Goal: Transaction & Acquisition: Purchase product/service

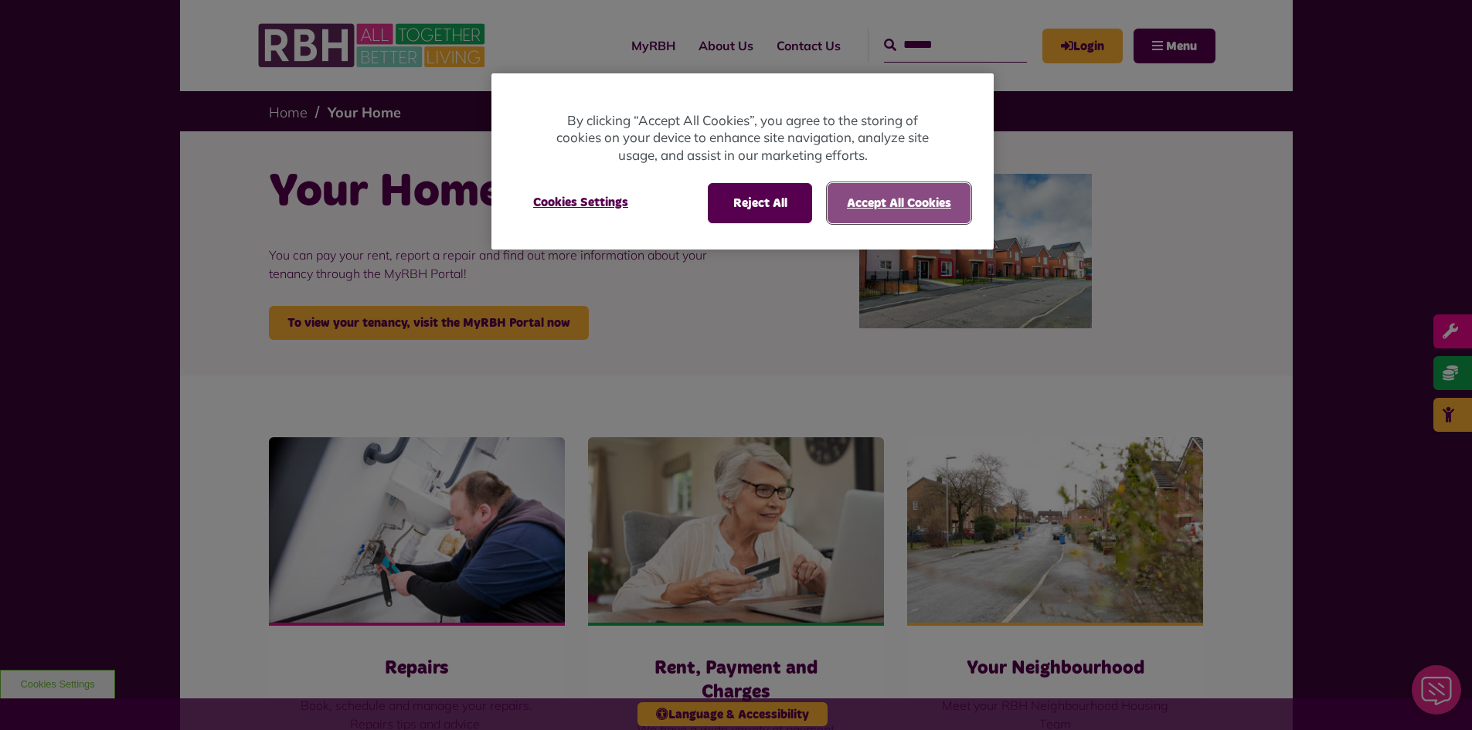
click at [893, 207] on button "Accept All Cookies" at bounding box center [898, 203] width 143 height 40
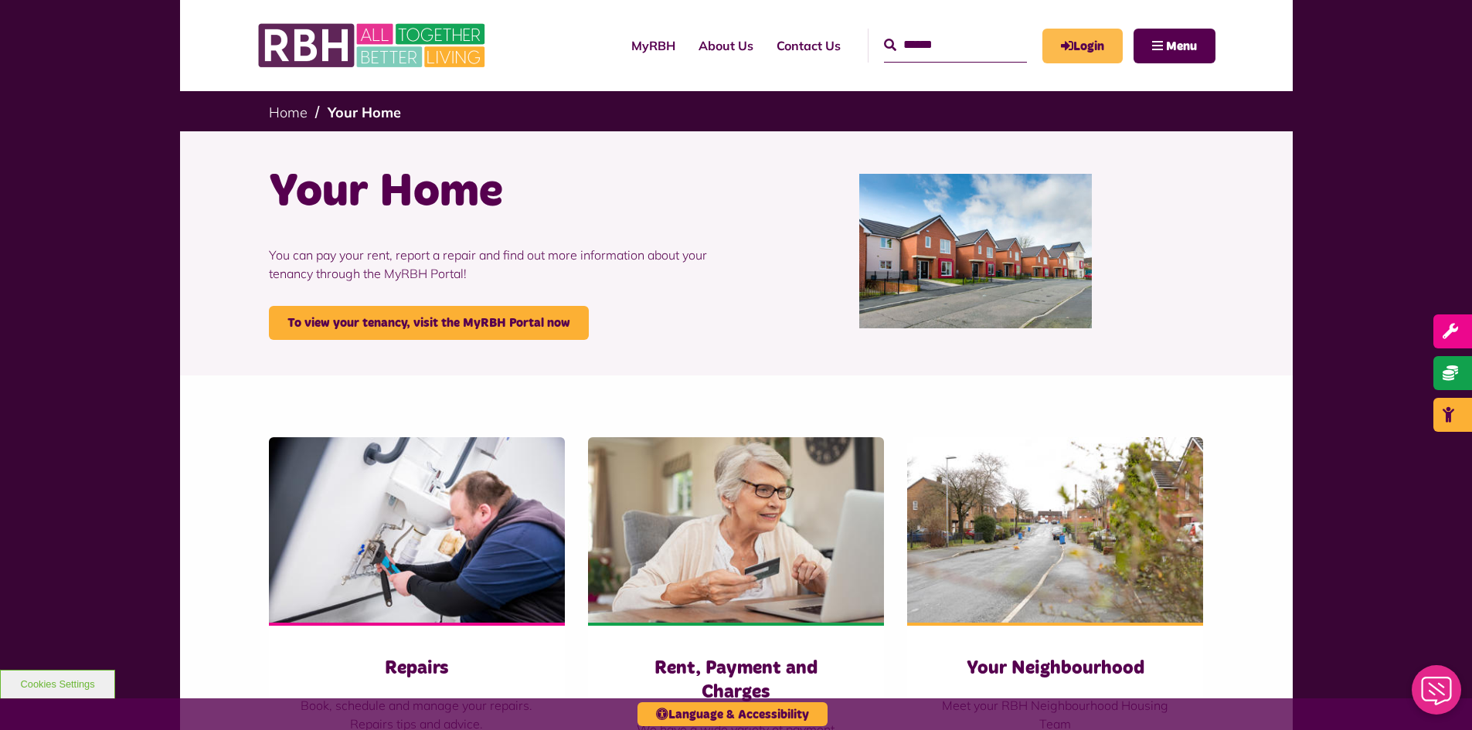
click at [1079, 46] on link "Login" at bounding box center [1082, 46] width 80 height 35
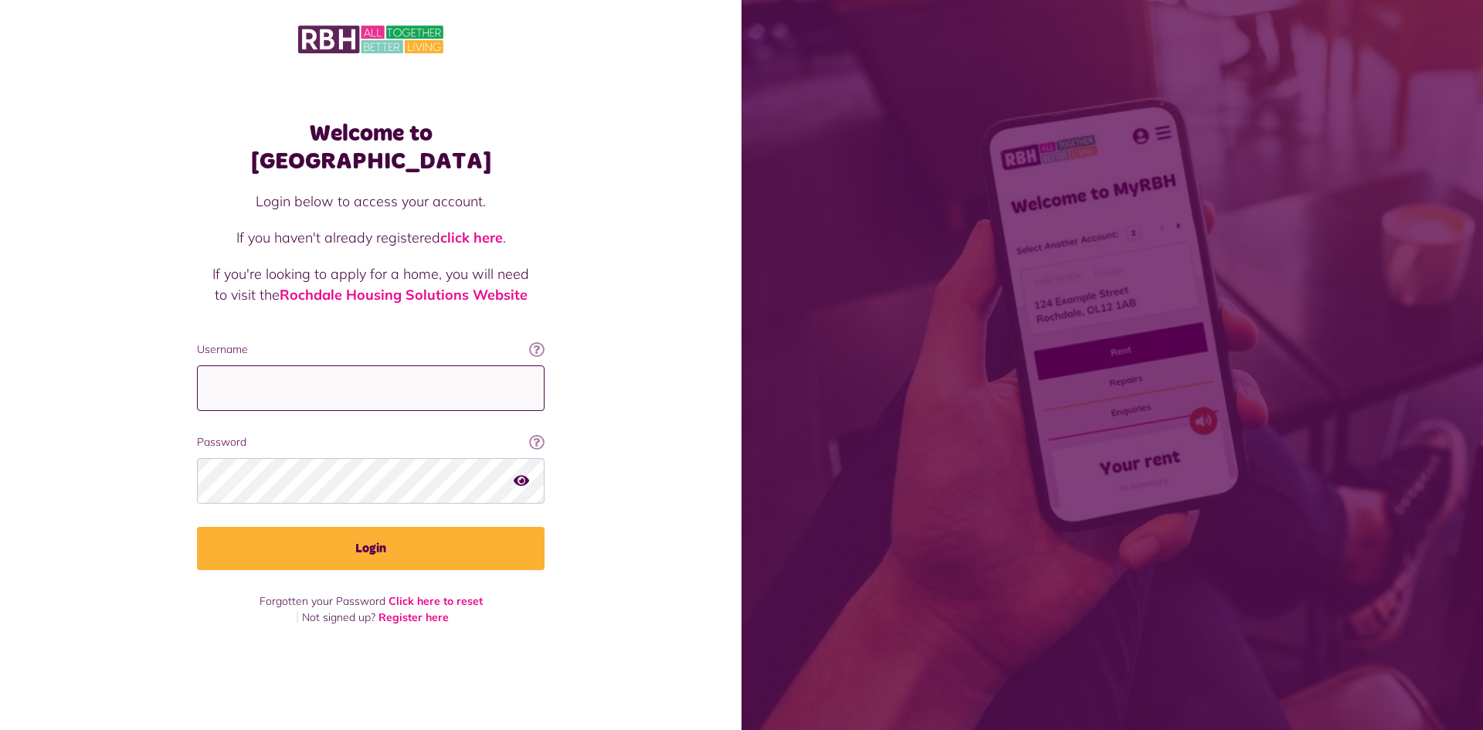
click at [242, 379] on input "Username" at bounding box center [371, 388] width 348 height 46
type input "**********"
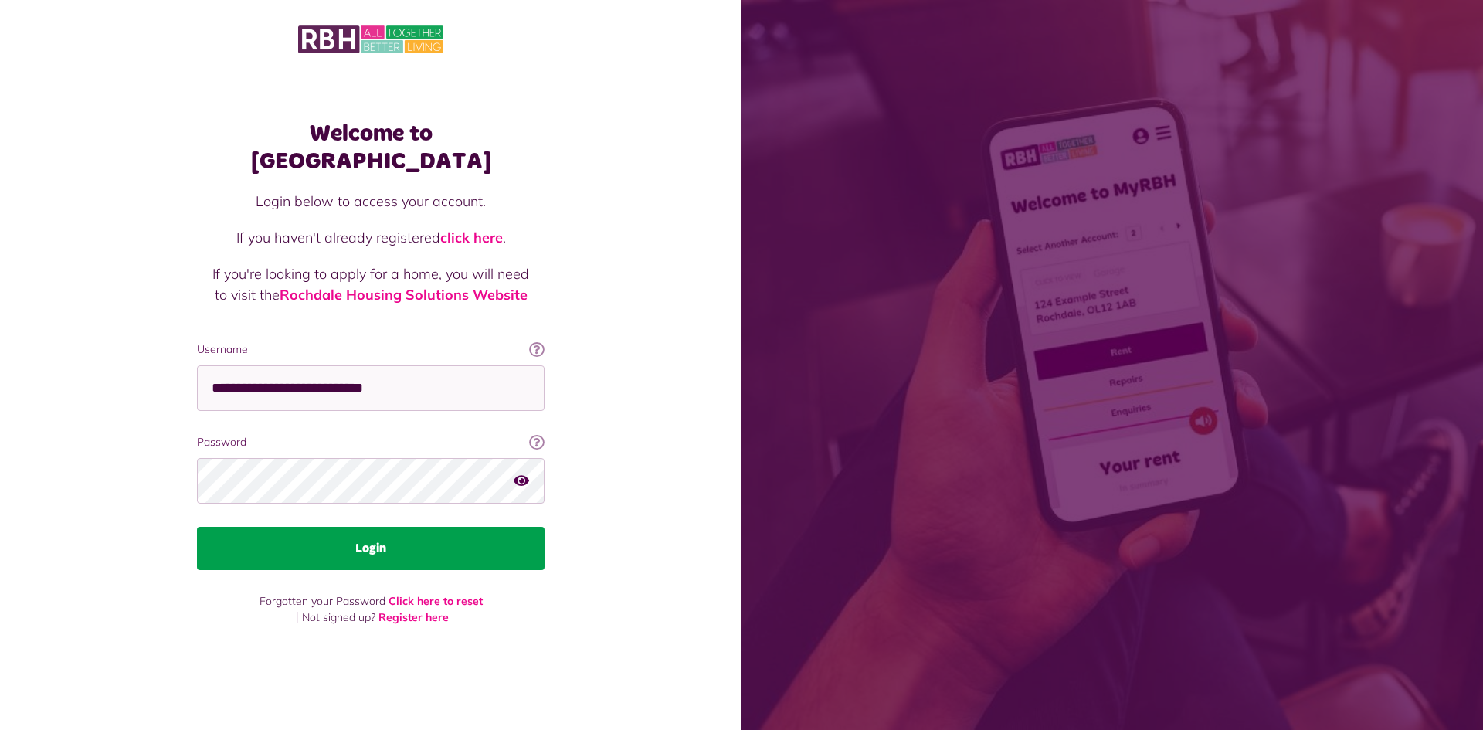
click at [369, 528] on button "Login" at bounding box center [371, 548] width 348 height 43
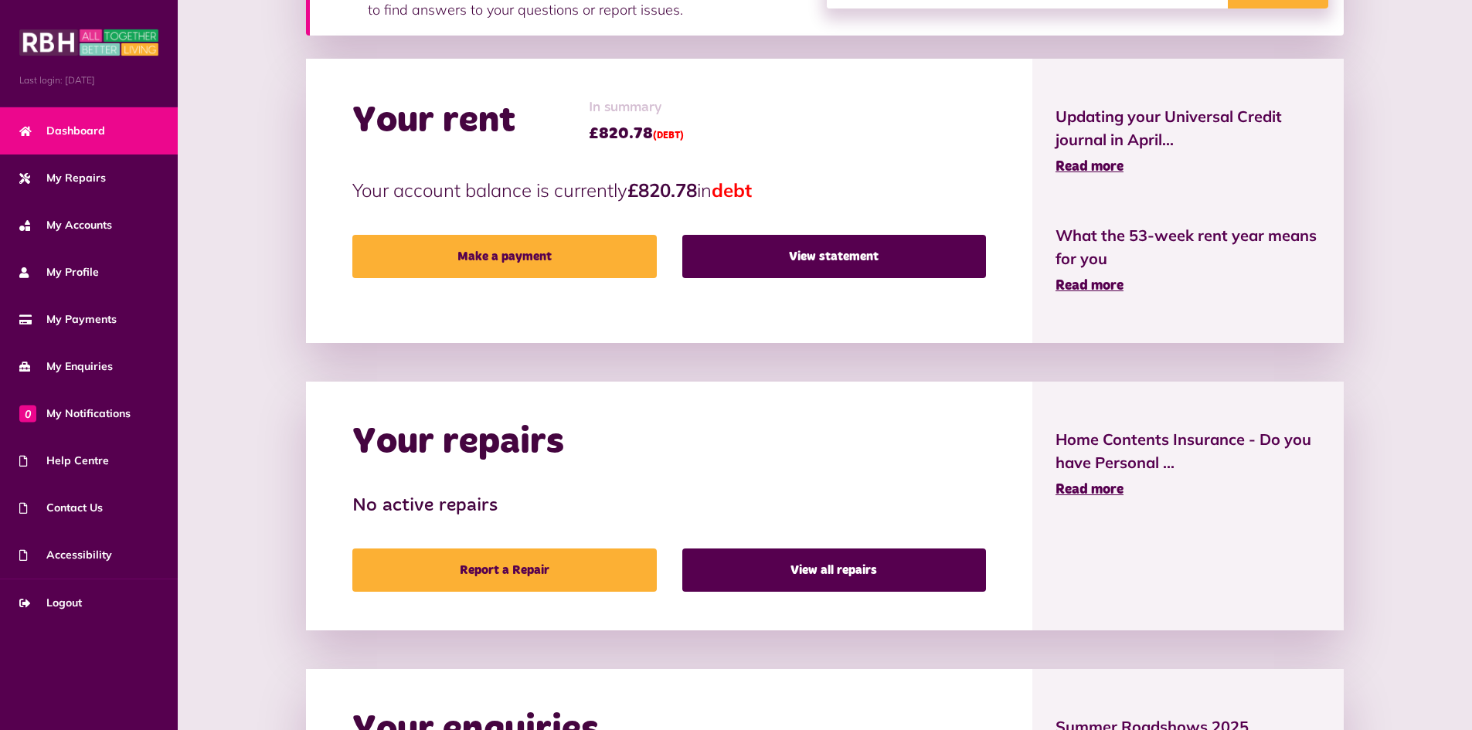
scroll to position [386, 0]
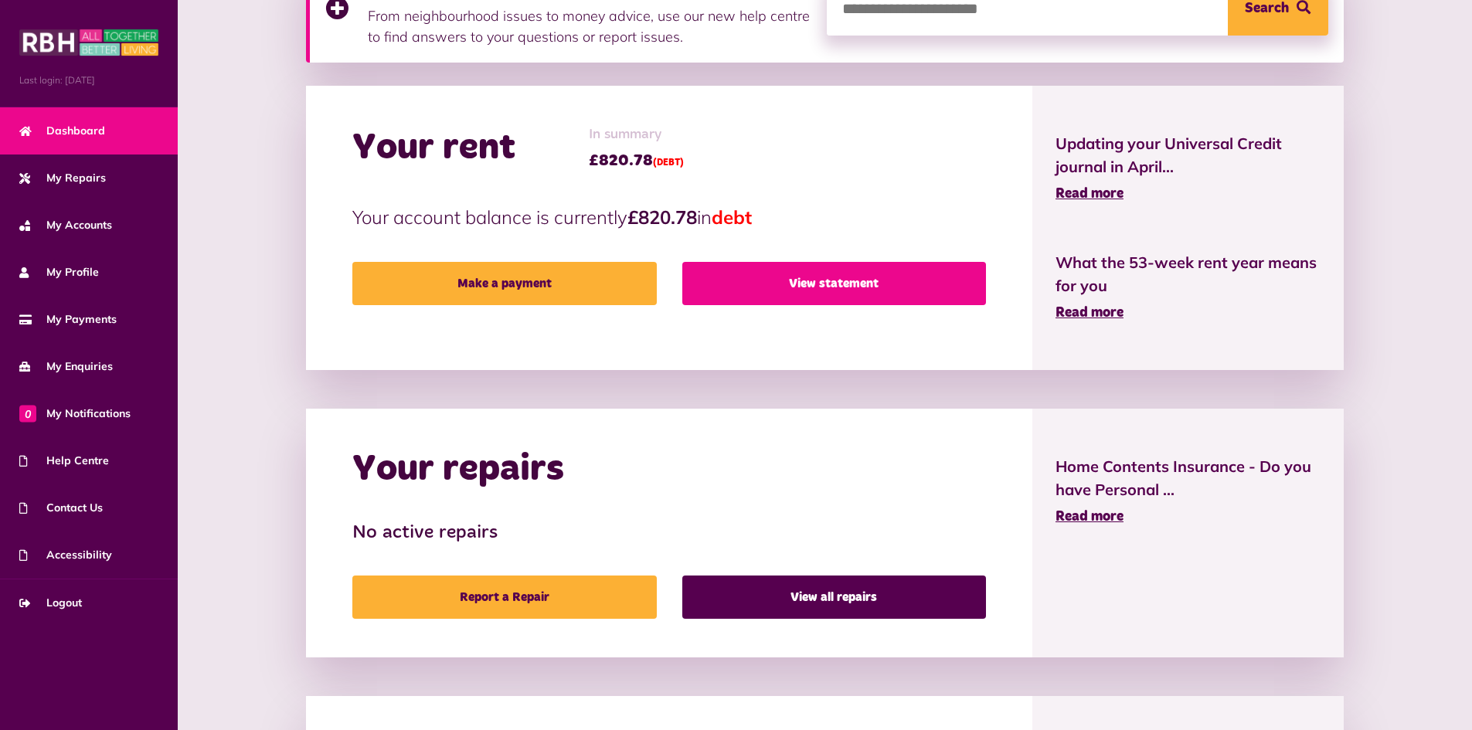
click at [793, 283] on link "View statement" at bounding box center [834, 283] width 304 height 43
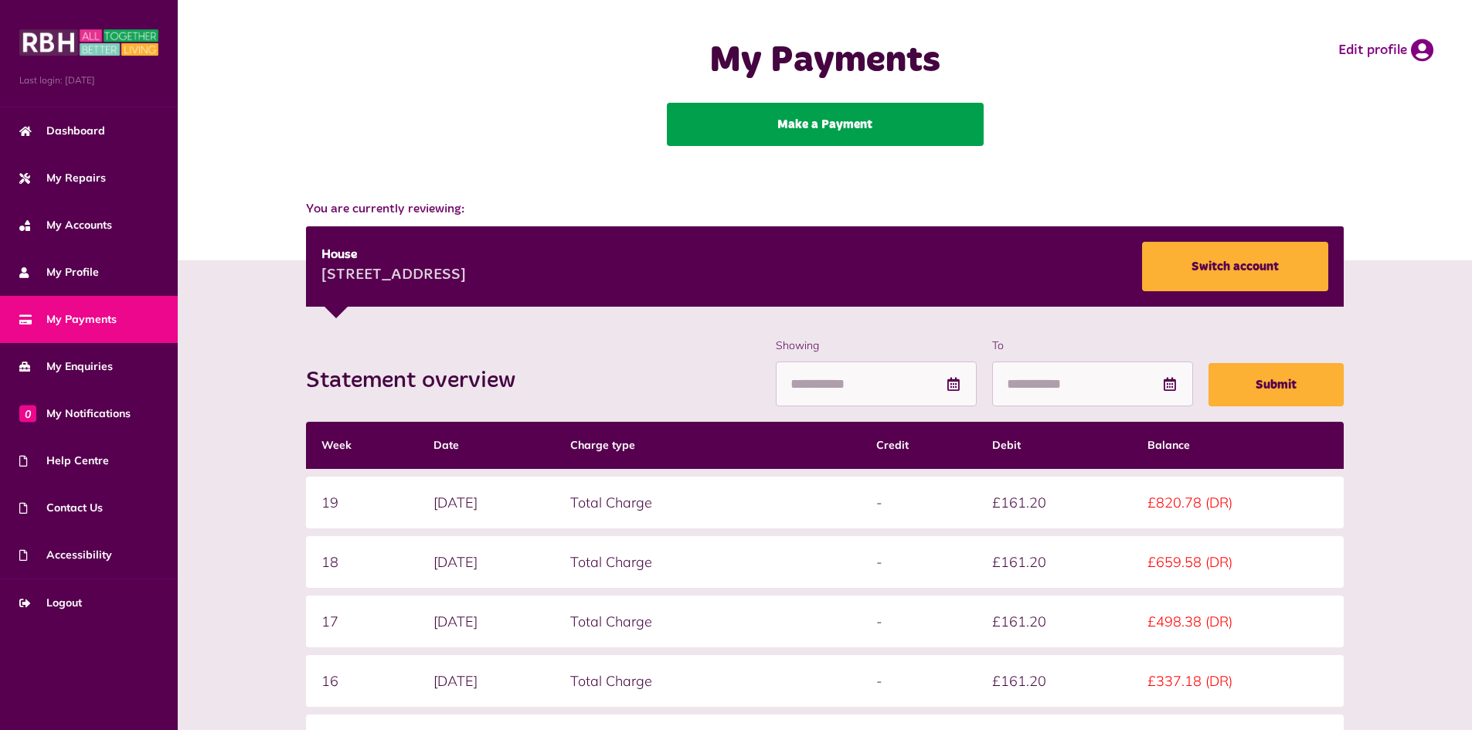
click at [841, 134] on link "Make a Payment" at bounding box center [825, 124] width 317 height 43
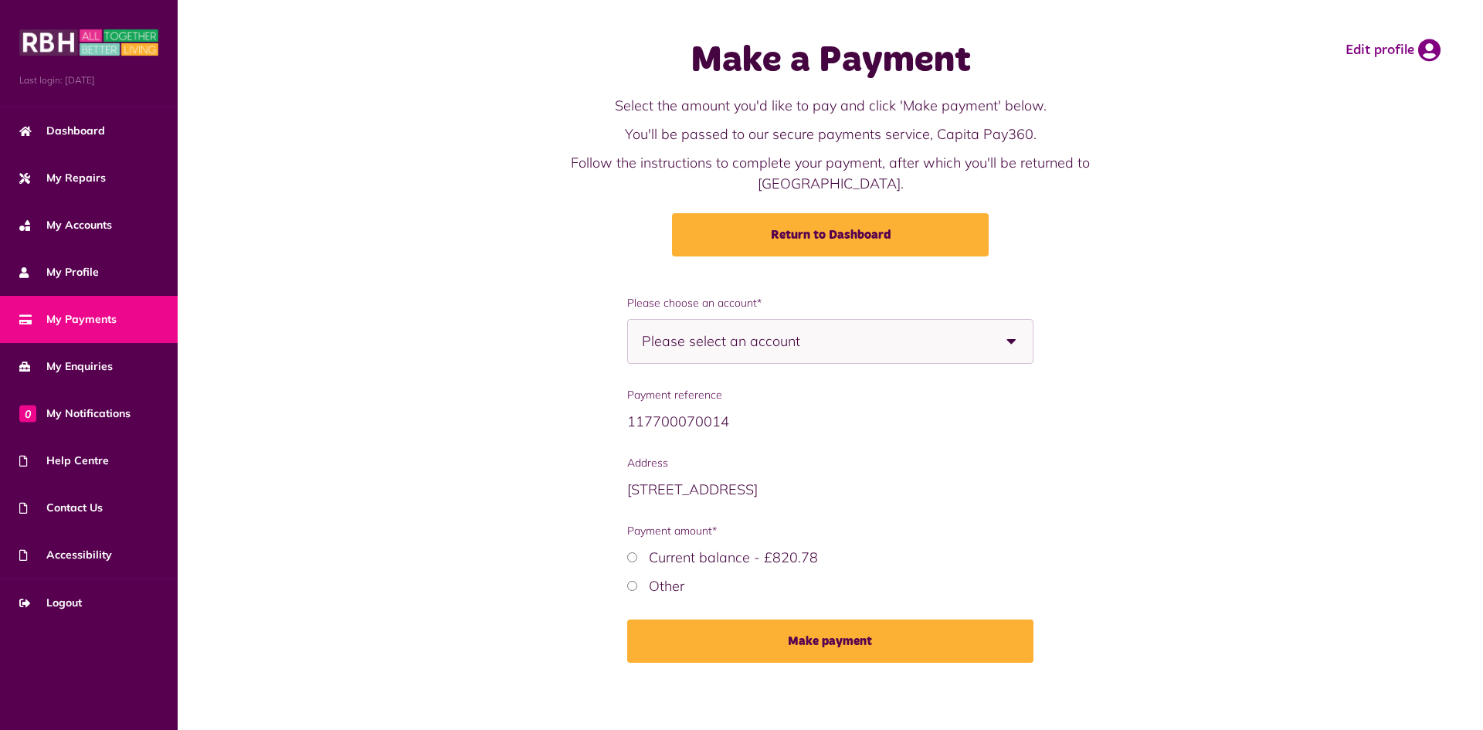
click at [729, 325] on span "Please select an account" at bounding box center [748, 341] width 212 height 43
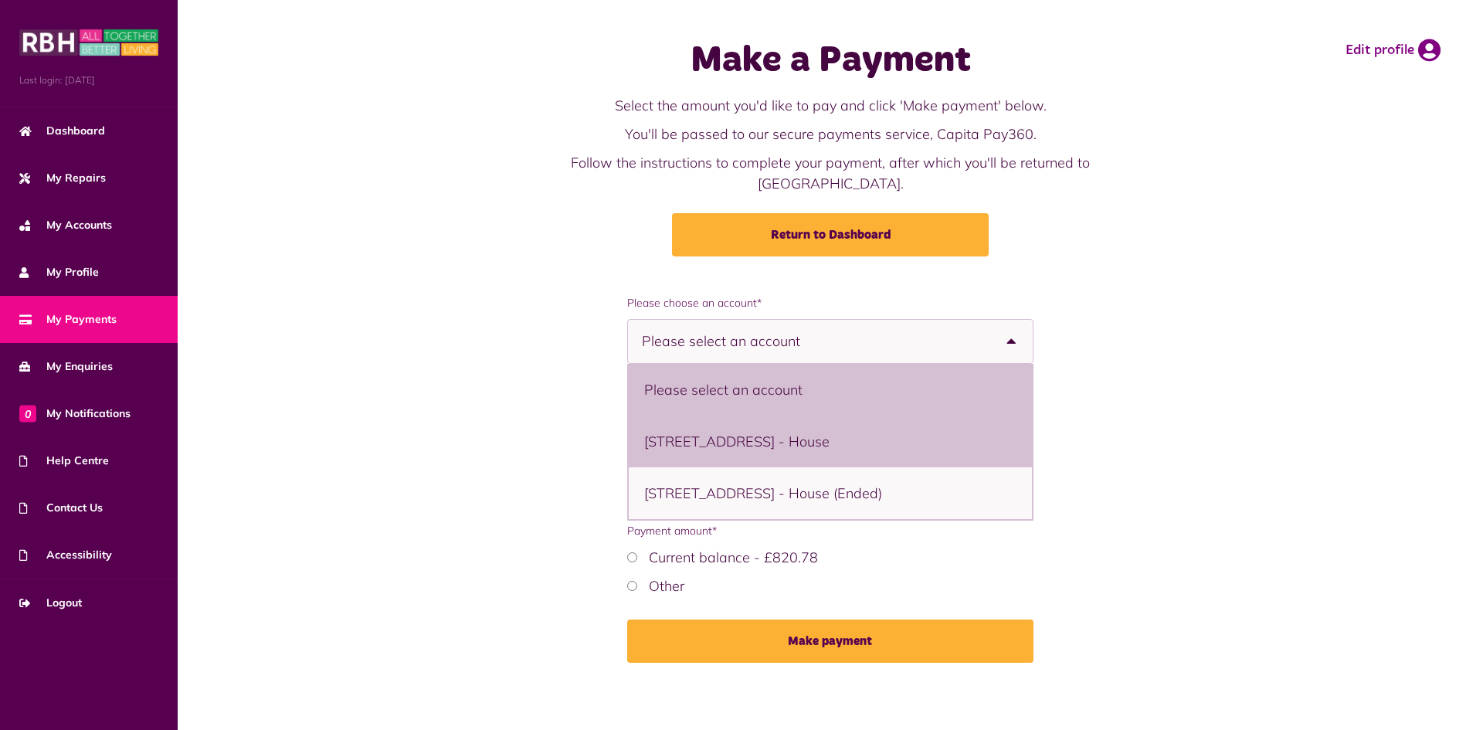
click at [733, 418] on li "[STREET_ADDRESS] - House" at bounding box center [831, 442] width 404 height 52
select select "**********"
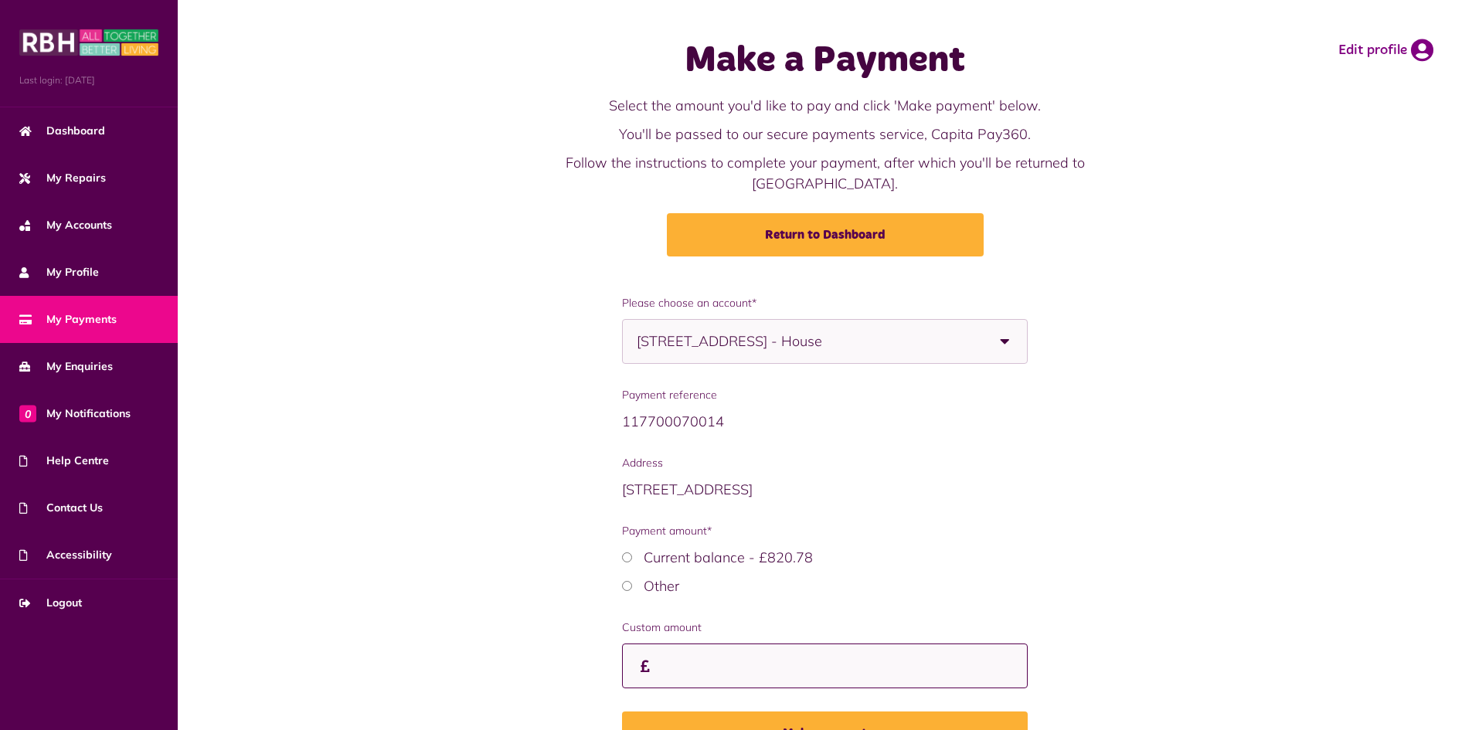
click at [688, 644] on input "Custom amount" at bounding box center [825, 667] width 406 height 46
type input "*"
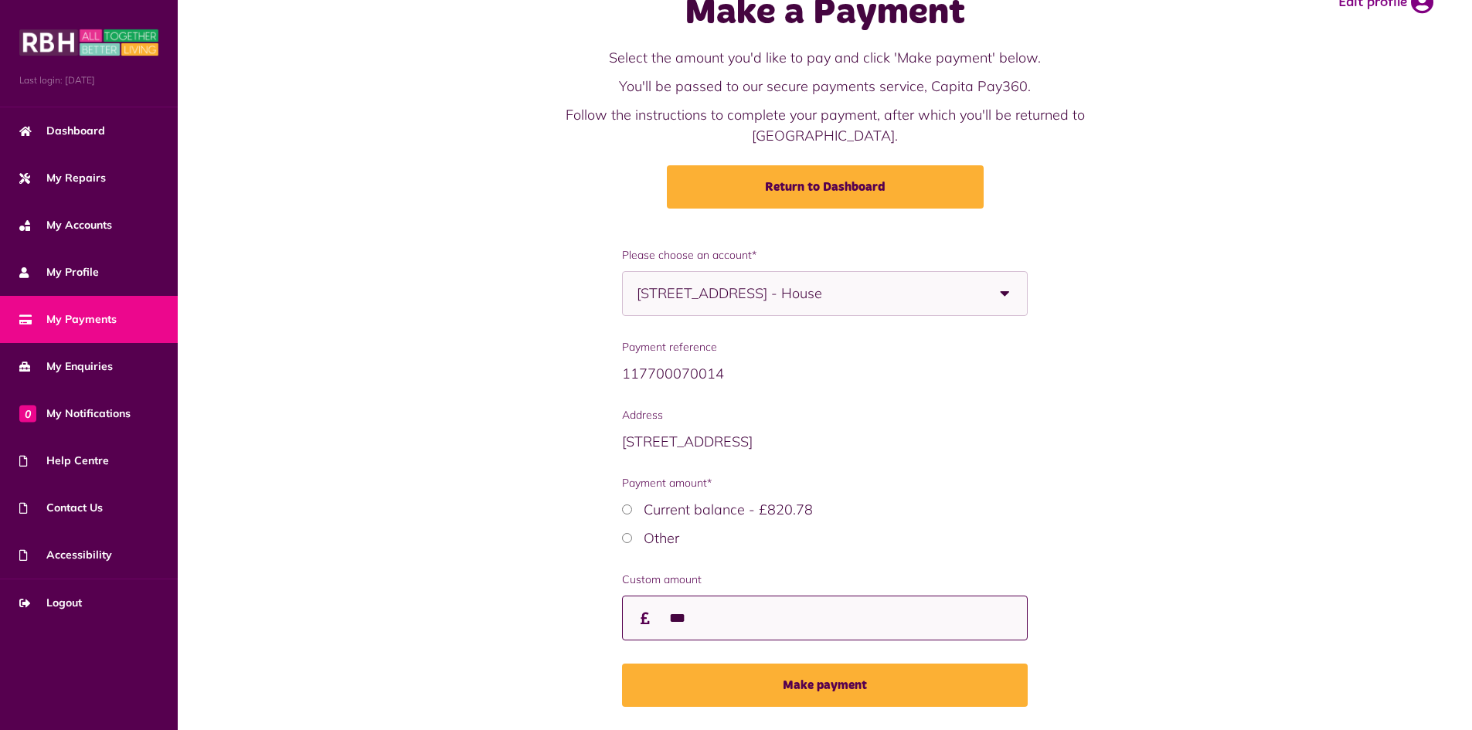
scroll to position [73, 0]
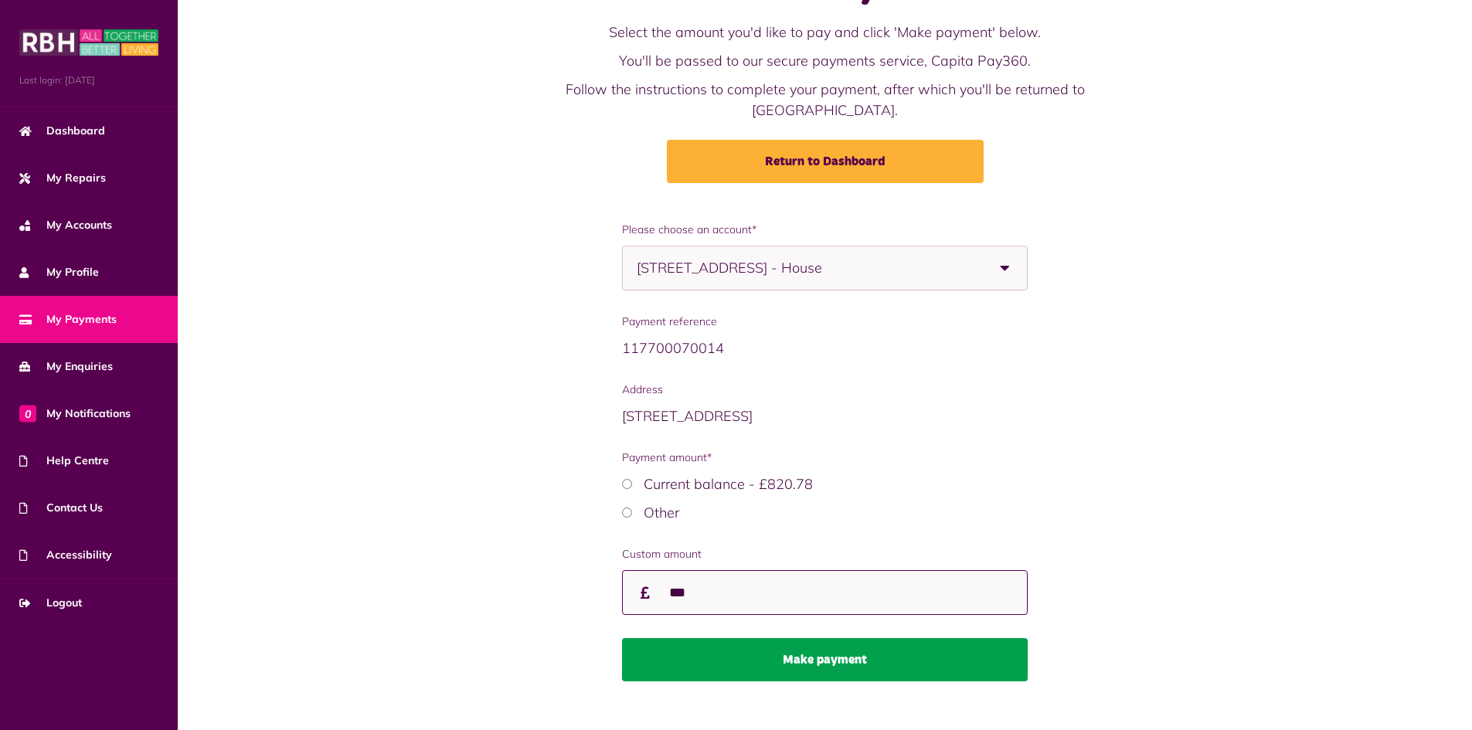
type input "***"
click at [797, 645] on button "Make payment" at bounding box center [825, 659] width 406 height 43
